Goal: Information Seeking & Learning: Learn about a topic

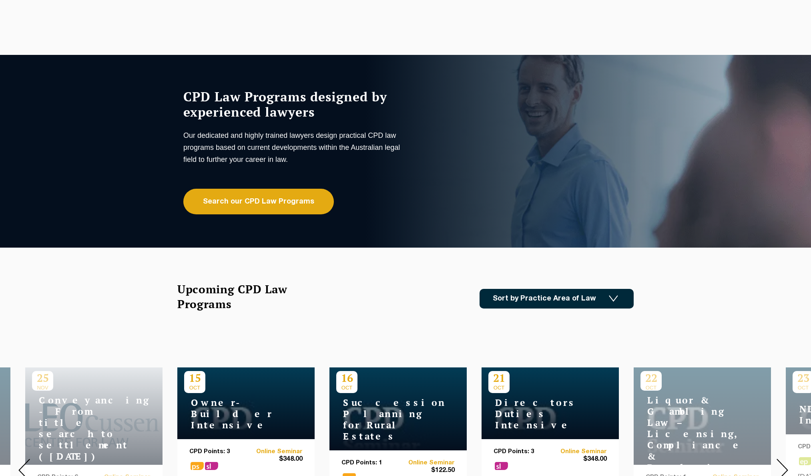
click at [528, 291] on div "Upcoming CPD Law Programs Sort by Practice Area of Law Building & Construction …" at bounding box center [405, 298] width 456 height 34
click at [528, 292] on link "Sort by Practice Area of Law" at bounding box center [557, 299] width 154 height 20
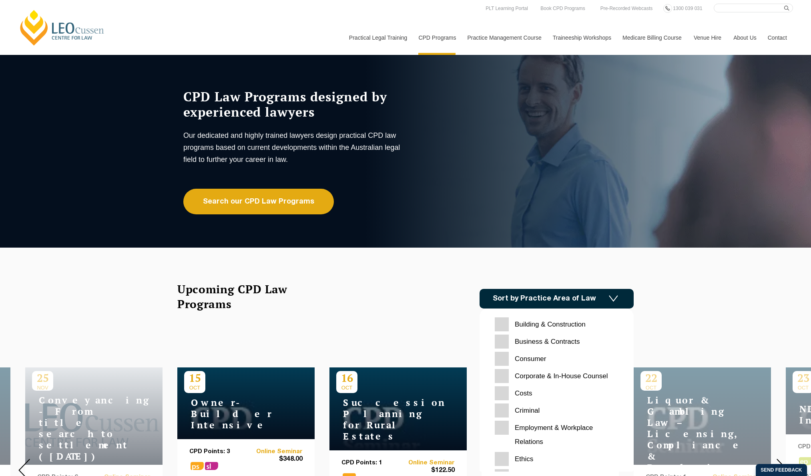
click at [512, 431] on Relations "Employment & Workplace Relations" at bounding box center [557, 434] width 124 height 28
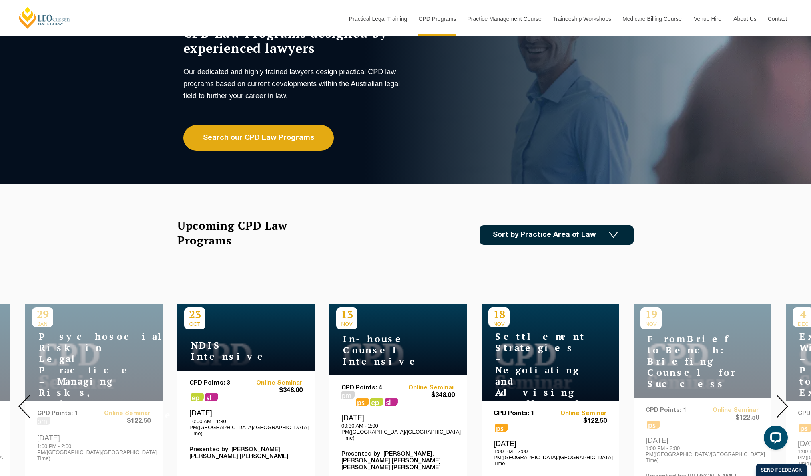
scroll to position [80, 0]
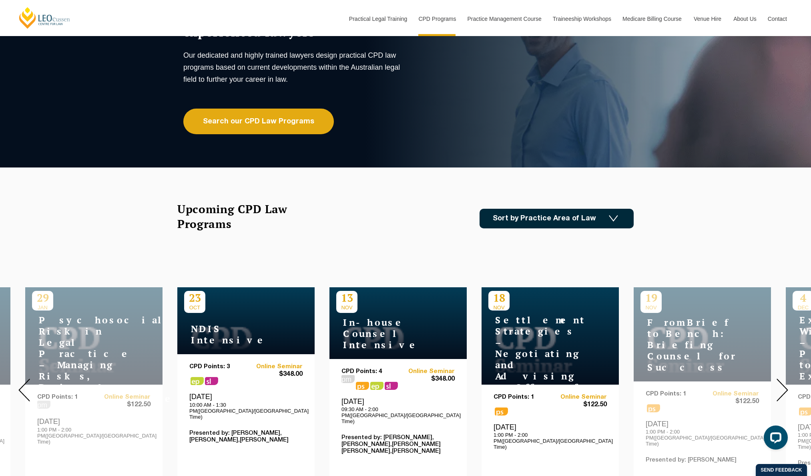
drag, startPoint x: 413, startPoint y: 207, endPoint x: 385, endPoint y: 212, distance: 27.8
click at [385, 212] on div "Upcoming CPD Law Programs Sort by Practice Area of Law Building & Construction …" at bounding box center [405, 218] width 456 height 34
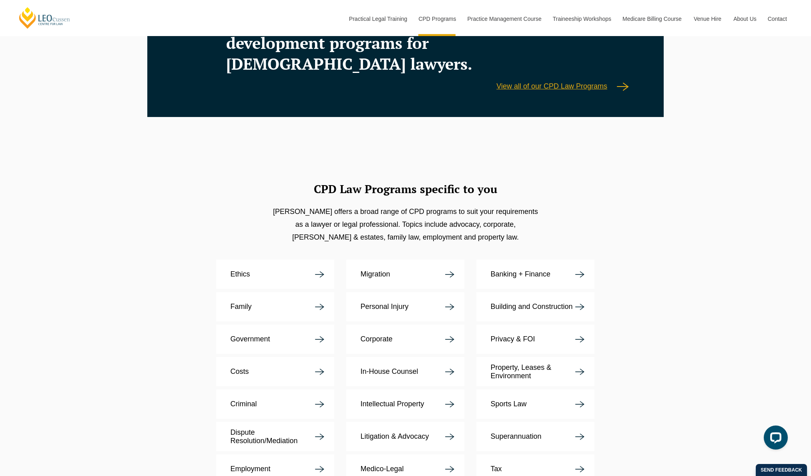
scroll to position [1321, 0]
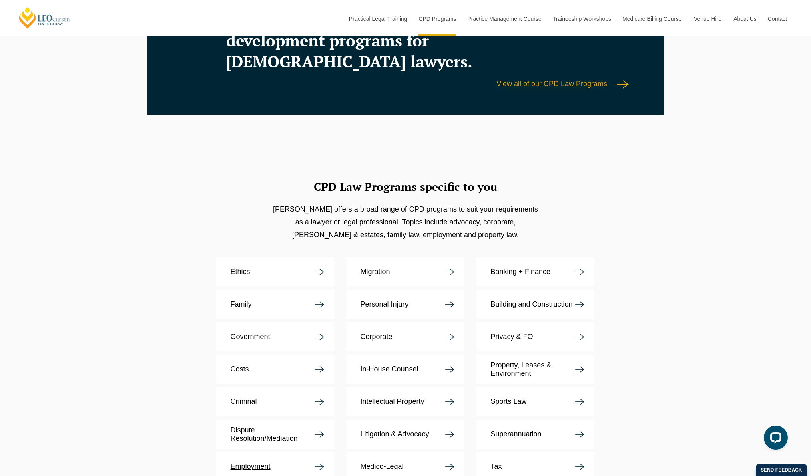
click at [263, 452] on link "Employment" at bounding box center [275, 466] width 118 height 29
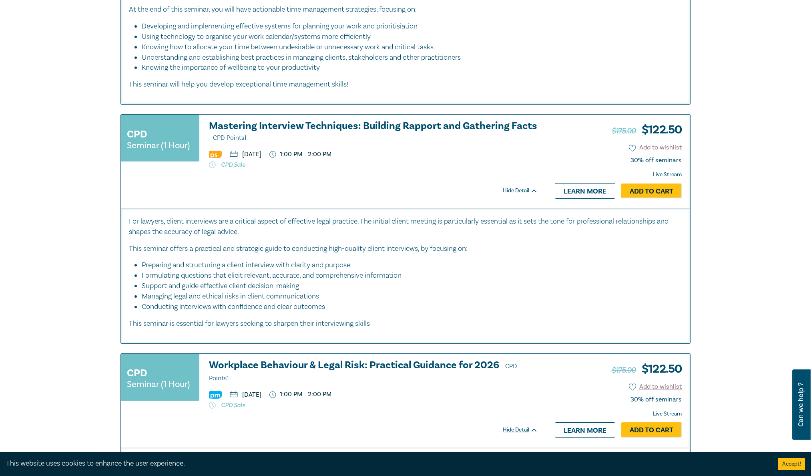
scroll to position [1681, 0]
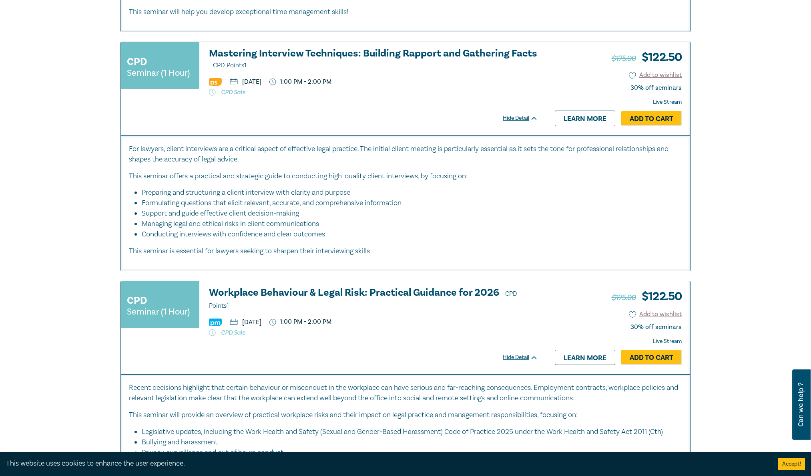
drag, startPoint x: 458, startPoint y: 233, endPoint x: 421, endPoint y: 244, distance: 39.0
click at [421, 239] on li "Conducting interviews with confidence and clear outcomes" at bounding box center [412, 234] width 540 height 10
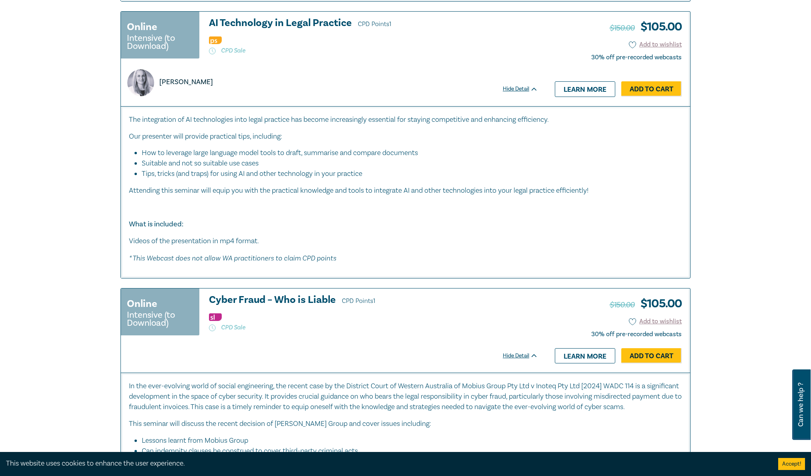
scroll to position [3084, 0]
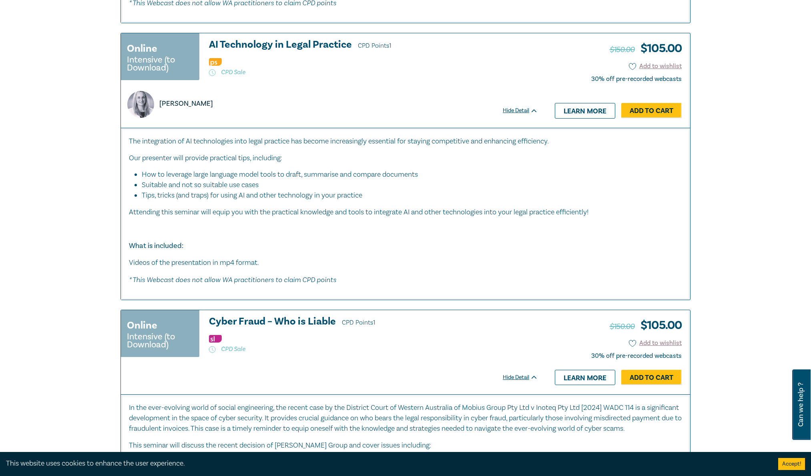
drag, startPoint x: 782, startPoint y: 291, endPoint x: 755, endPoint y: 291, distance: 27.2
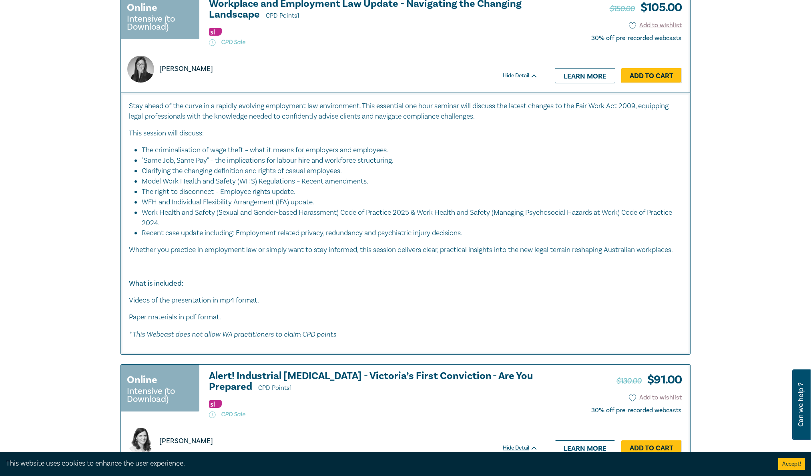
scroll to position [3784, 0]
